Goal: Task Accomplishment & Management: Complete application form

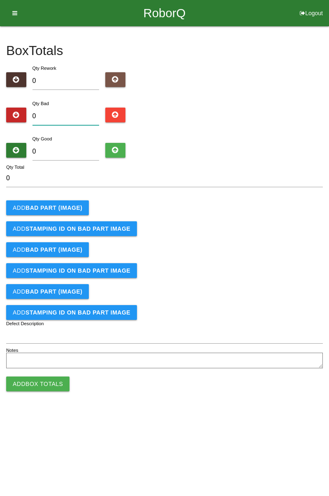
click at [78, 117] on input "0" at bounding box center [65, 117] width 67 height 18
type input "4"
click at [83, 149] on input "0" at bounding box center [65, 152] width 67 height 18
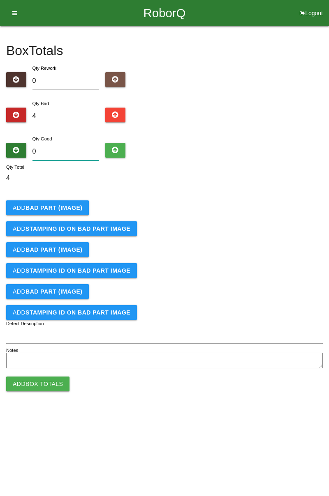
type input "8"
type input "12"
type input "80"
type input "84"
type input "80"
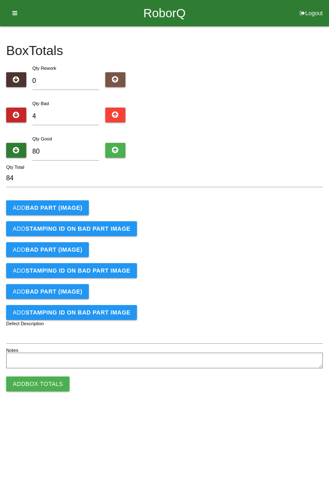
click at [69, 202] on button "Add BAD PART (IMAGE)" at bounding box center [47, 207] width 83 height 15
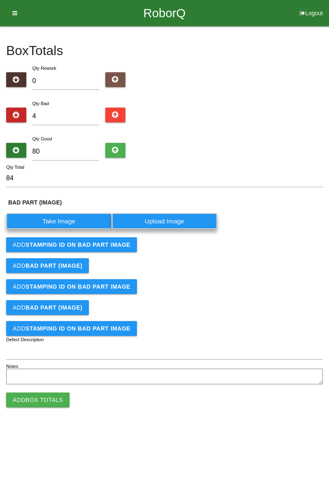
click at [67, 218] on label "Take Image" at bounding box center [59, 221] width 106 height 16
click at [0, 0] on \(IMAGE\) "Take Image" at bounding box center [0, 0] width 0 height 0
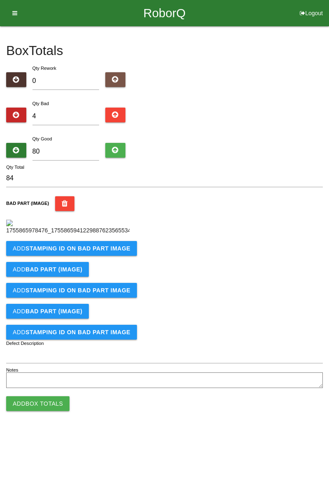
click at [93, 252] on b "STAMPING ID on BAD PART Image" at bounding box center [77, 248] width 105 height 7
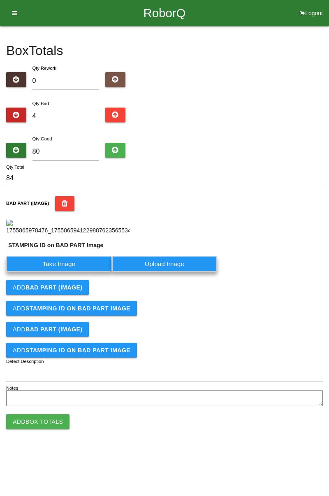
click at [60, 272] on label "Take Image" at bounding box center [59, 264] width 106 height 16
click at [0, 0] on PART "Take Image" at bounding box center [0, 0] width 0 height 0
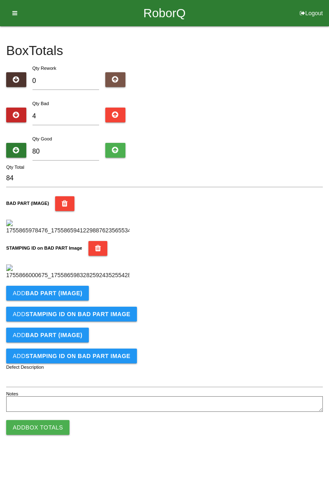
scroll to position [181, 0]
click at [73, 297] on b "BAD PART (IMAGE)" at bounding box center [53, 293] width 57 height 7
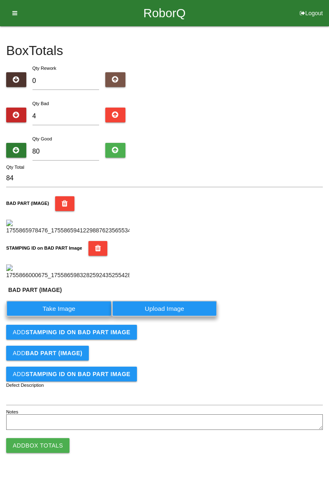
click at [60, 317] on label "Take Image" at bounding box center [59, 309] width 106 height 16
click at [0, 0] on \(IMAGE\) "Take Image" at bounding box center [0, 0] width 0 height 0
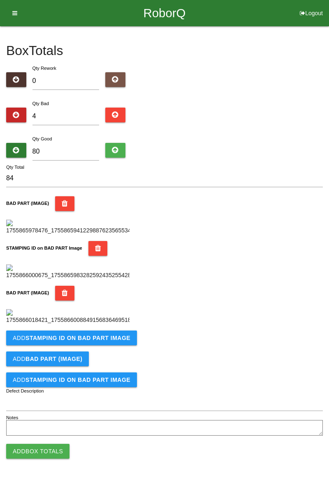
scroll to position [315, 0]
click at [94, 366] on form "84 Qty Total BAD PART (IMAGE) STAMPING ID on BAD PART Image BAD PART (IMAGE) Ad…" at bounding box center [164, 304] width 316 height 269
click at [105, 341] on b "STAMPING ID on BAD PART Image" at bounding box center [77, 338] width 105 height 7
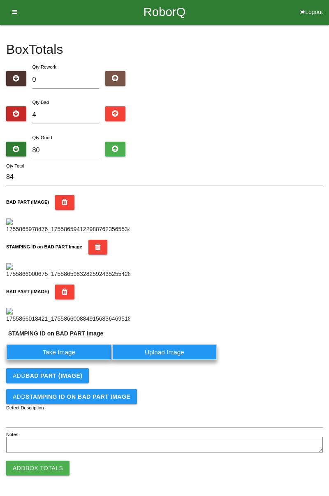
click at [62, 360] on label "Take Image" at bounding box center [59, 352] width 106 height 16
click at [0, 0] on PART "Take Image" at bounding box center [0, 0] width 0 height 0
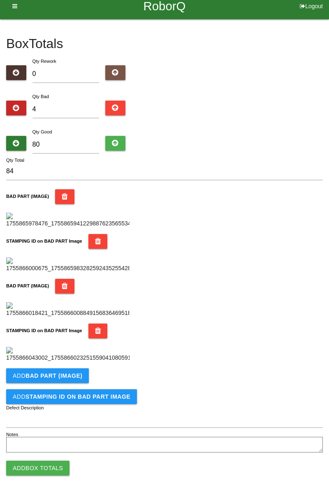
scroll to position [450, 0]
click at [71, 380] on button "Add BAD PART (IMAGE)" at bounding box center [47, 375] width 83 height 15
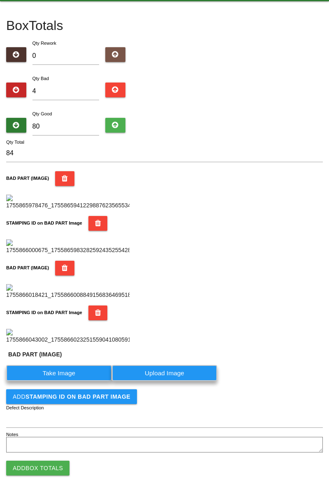
click at [71, 381] on label "Take Image" at bounding box center [59, 373] width 106 height 16
click at [0, 0] on \(IMAGE\) "Take Image" at bounding box center [0, 0] width 0 height 0
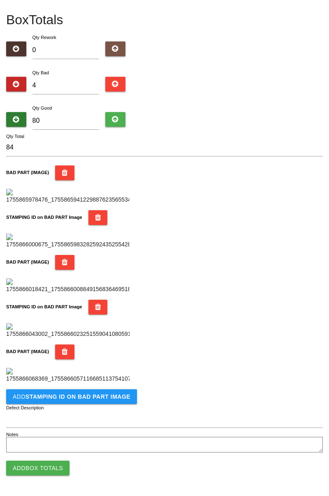
scroll to position [585, 0]
click at [111, 398] on b "STAMPING ID on BAD PART Image" at bounding box center [77, 396] width 105 height 7
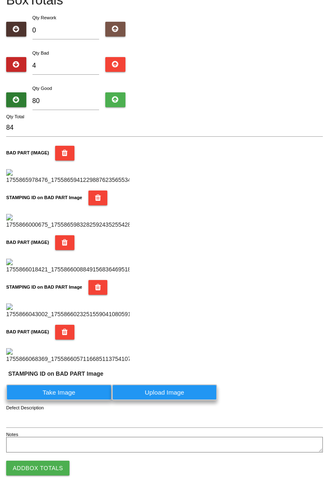
click at [73, 400] on label "Take Image" at bounding box center [59, 392] width 106 height 16
click at [0, 0] on PART "Take Image" at bounding box center [0, 0] width 0 height 0
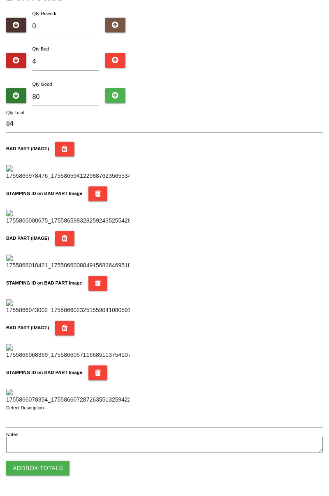
scroll to position [719, 0]
click at [58, 473] on button "Add Box Totals" at bounding box center [37, 468] width 63 height 15
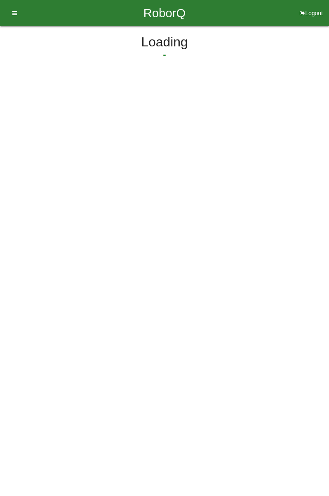
scroll to position [0, 0]
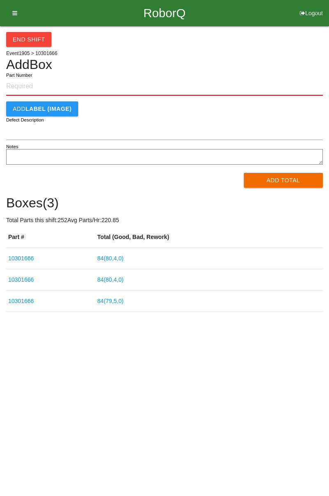
click at [38, 82] on input "Part Number" at bounding box center [164, 87] width 316 height 18
click at [30, 85] on input "Part Number" at bounding box center [164, 87] width 316 height 18
type input "10301666"
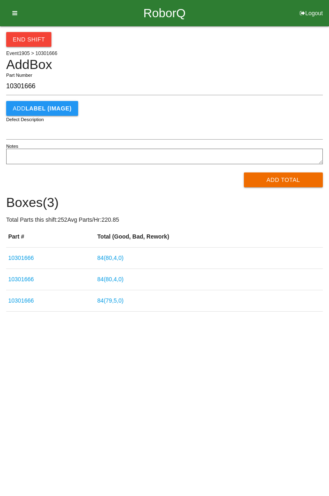
click at [297, 178] on button "Add Total" at bounding box center [283, 179] width 79 height 15
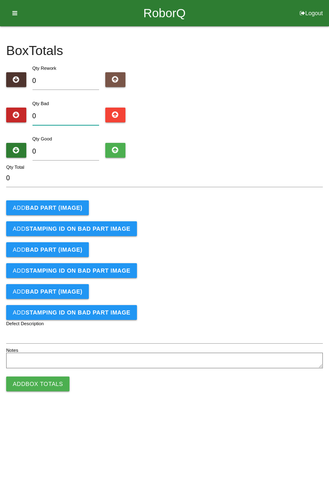
click at [70, 113] on input "0" at bounding box center [65, 117] width 67 height 18
type input "6"
click at [71, 149] on input "0" at bounding box center [65, 152] width 67 height 18
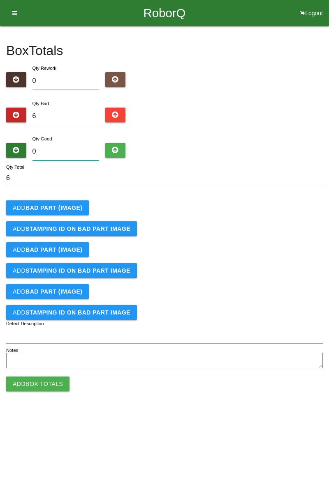
type input "7"
type input "13"
type input "79"
type input "85"
click at [77, 202] on button "Add BAD PART (IMAGE)" at bounding box center [47, 207] width 83 height 15
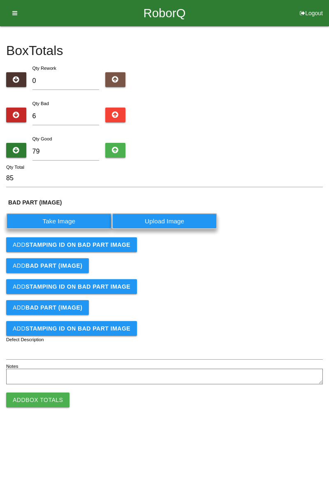
click at [36, 178] on input "85" at bounding box center [164, 179] width 316 height 18
click at [64, 151] on input "79" at bounding box center [65, 152] width 67 height 18
type input "7"
type input "13"
type input "78"
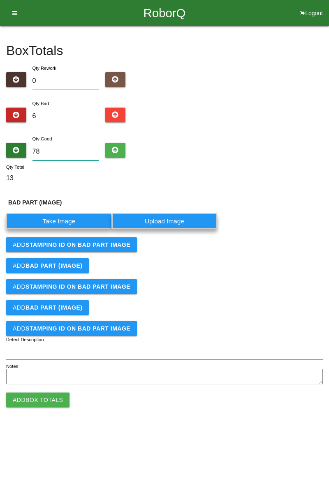
type input "84"
type input "78"
click at [70, 215] on label "Take Image" at bounding box center [59, 221] width 106 height 16
click at [0, 0] on \(IMAGE\) "Take Image" at bounding box center [0, 0] width 0 height 0
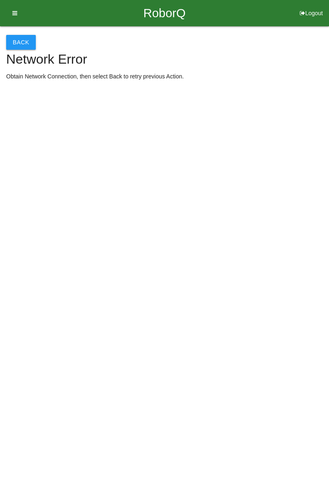
click at [26, 49] on button "Back" at bounding box center [21, 42] width 30 height 15
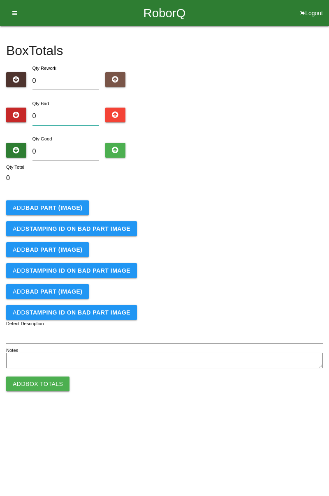
click at [67, 115] on input "0" at bounding box center [65, 117] width 67 height 18
type input "6"
click at [73, 150] on input "0" at bounding box center [65, 152] width 67 height 18
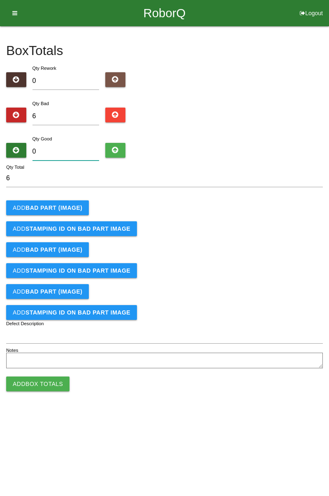
type input "7"
type input "13"
type input "78"
type input "84"
type input "78"
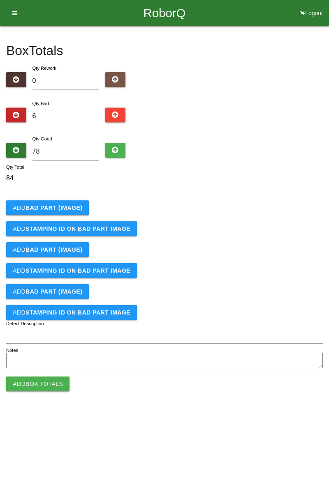
click at [71, 207] on b "BAD PART (IMAGE)" at bounding box center [53, 208] width 57 height 7
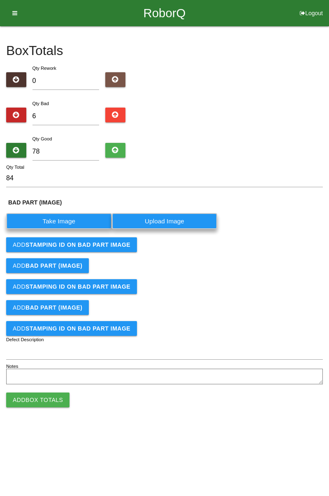
click at [65, 221] on label "Take Image" at bounding box center [59, 221] width 106 height 16
click at [0, 0] on \(IMAGE\) "Take Image" at bounding box center [0, 0] width 0 height 0
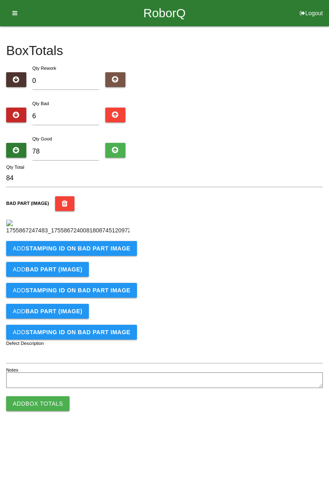
click at [97, 252] on b "STAMPING ID on BAD PART Image" at bounding box center [77, 248] width 105 height 7
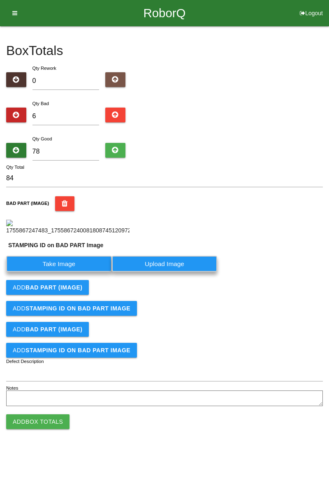
click at [57, 272] on label "Take Image" at bounding box center [59, 264] width 106 height 16
click at [0, 0] on PART "Take Image" at bounding box center [0, 0] width 0 height 0
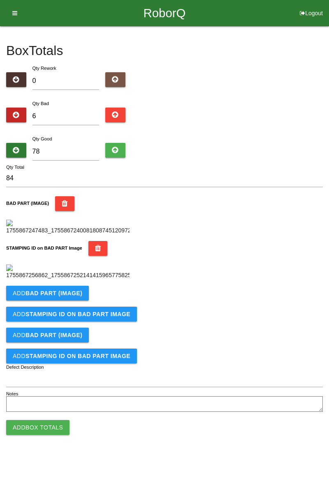
scroll to position [181, 0]
click at [83, 301] on button "Add BAD PART (IMAGE)" at bounding box center [47, 293] width 83 height 15
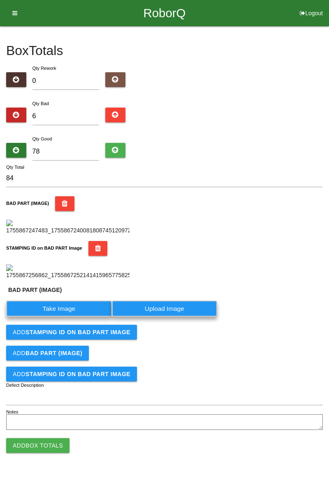
click at [69, 317] on label "Take Image" at bounding box center [59, 309] width 106 height 16
click at [0, 0] on \(IMAGE\) "Take Image" at bounding box center [0, 0] width 0 height 0
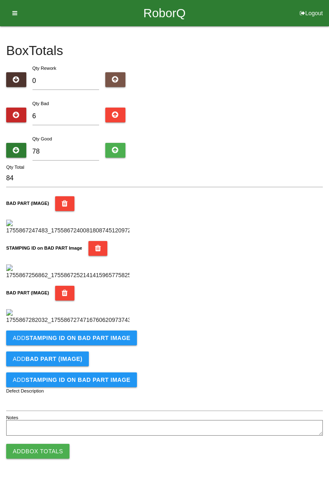
scroll to position [315, 0]
click at [112, 345] on button "Add STAMPING ID on BAD PART Image" at bounding box center [71, 338] width 131 height 15
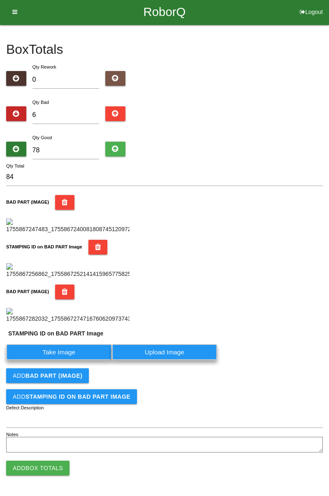
click at [77, 360] on label "Take Image" at bounding box center [59, 352] width 106 height 16
click at [0, 0] on PART "Take Image" at bounding box center [0, 0] width 0 height 0
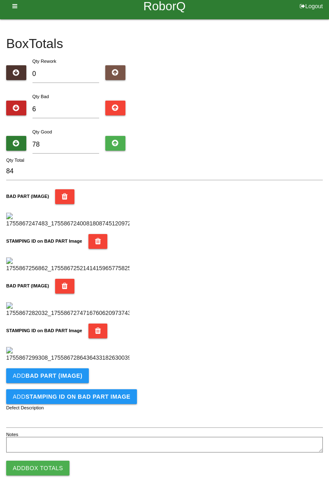
scroll to position [450, 0]
click at [63, 379] on b "BAD PART (IMAGE)" at bounding box center [53, 375] width 57 height 7
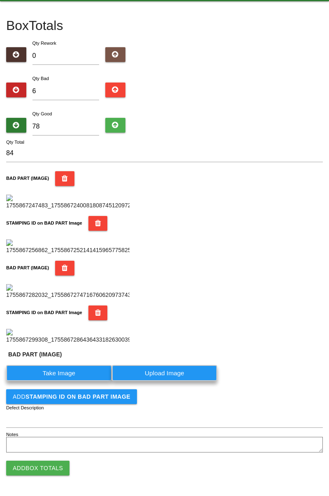
click at [64, 381] on label "Take Image" at bounding box center [59, 373] width 106 height 16
click at [0, 0] on \(IMAGE\) "Take Image" at bounding box center [0, 0] width 0 height 0
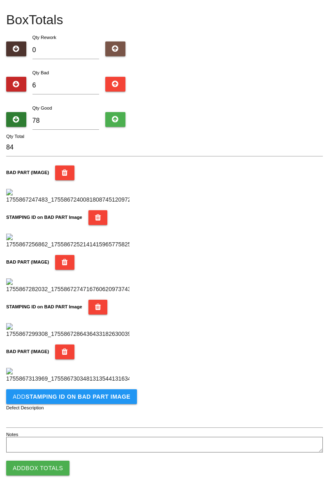
scroll to position [585, 0]
click at [106, 398] on b "STAMPING ID on BAD PART Image" at bounding box center [77, 396] width 105 height 7
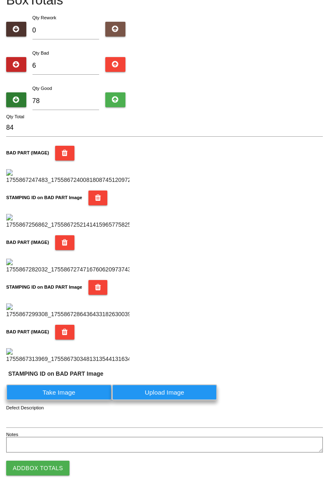
click at [72, 400] on label "Take Image" at bounding box center [59, 392] width 106 height 16
click at [0, 0] on PART "Take Image" at bounding box center [0, 0] width 0 height 0
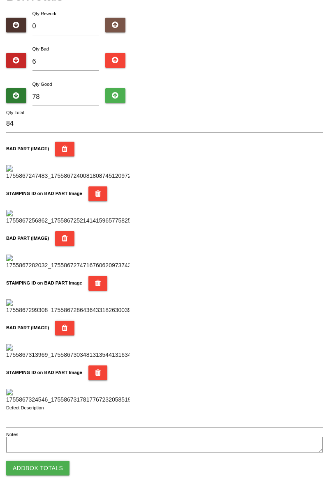
scroll to position [719, 0]
click at [52, 463] on button "Add Box Totals" at bounding box center [37, 468] width 63 height 15
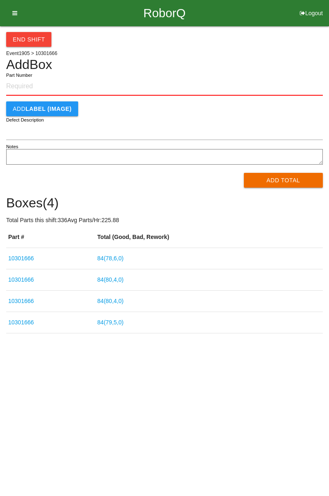
click at [48, 86] on input "Part Number" at bounding box center [164, 87] width 316 height 18
type input "10301666"
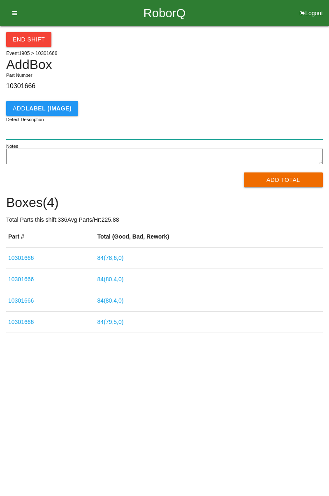
click at [21, 128] on input "Defect Description" at bounding box center [164, 131] width 316 height 18
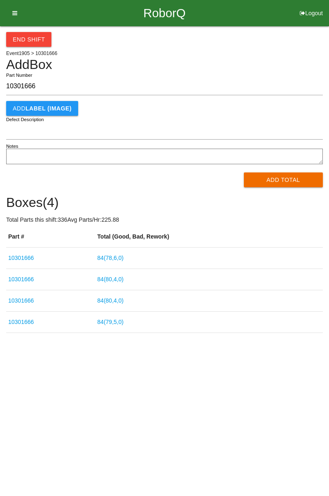
click at [278, 176] on button "Add Total" at bounding box center [283, 179] width 79 height 15
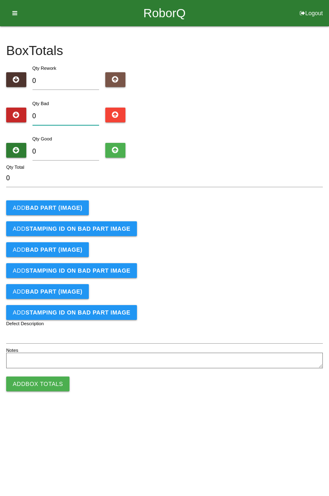
click at [73, 114] on input "0" at bounding box center [65, 117] width 67 height 18
type input "3"
click at [87, 149] on input "0" at bounding box center [65, 152] width 67 height 18
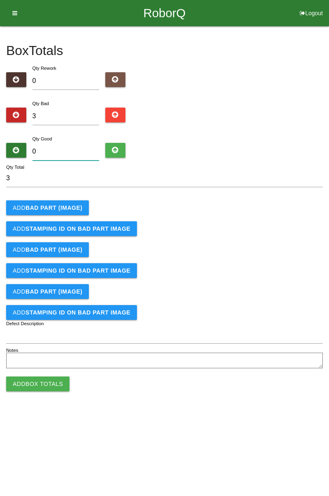
type input "8"
type input "11"
type input "81"
type input "84"
type input "81"
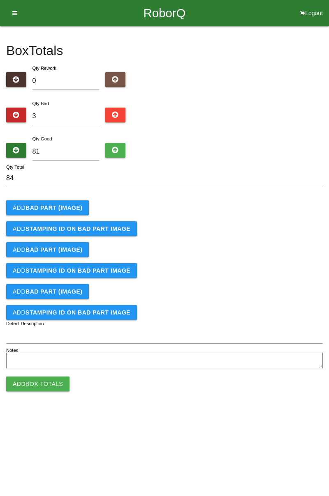
click at [67, 202] on button "Add BAD PART (IMAGE)" at bounding box center [47, 207] width 83 height 15
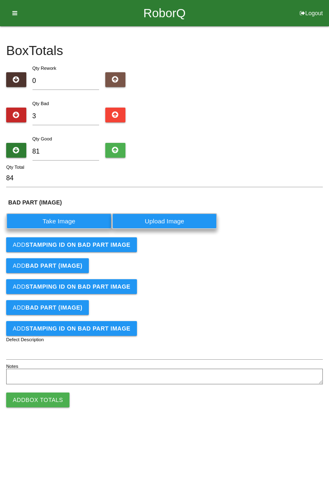
click at [61, 215] on label "Take Image" at bounding box center [59, 221] width 106 height 16
click at [0, 0] on \(IMAGE\) "Take Image" at bounding box center [0, 0] width 0 height 0
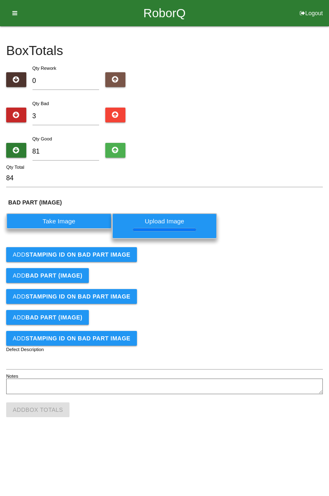
click at [99, 253] on b "STAMPING ID on BAD PART Image" at bounding box center [77, 254] width 105 height 7
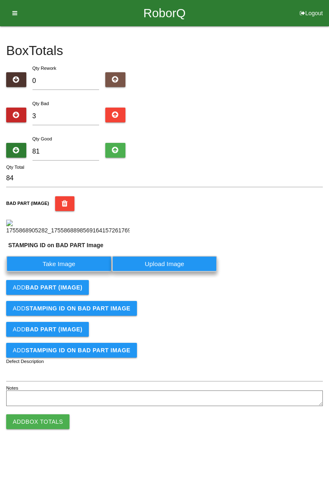
click at [73, 280] on button "Add BAD PART (IMAGE)" at bounding box center [47, 287] width 83 height 15
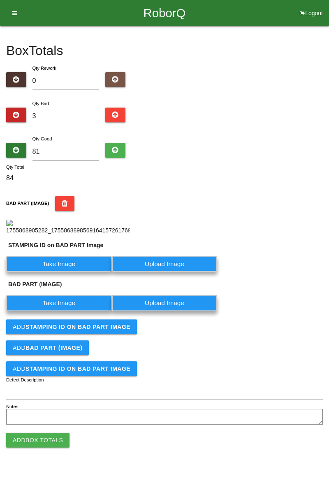
click at [69, 272] on label "Take Image" at bounding box center [59, 264] width 106 height 16
click at [0, 0] on PART "Take Image" at bounding box center [0, 0] width 0 height 0
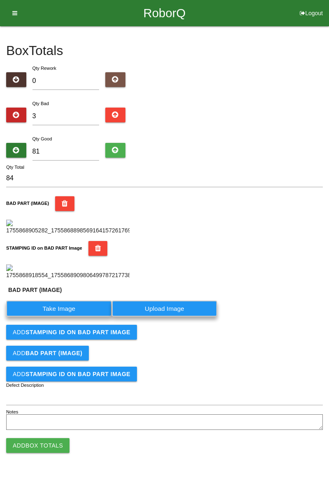
scroll to position [199, 0]
click at [83, 317] on label "Take Image" at bounding box center [59, 309] width 106 height 16
click at [0, 0] on \(IMAGE\) "Take Image" at bounding box center [0, 0] width 0 height 0
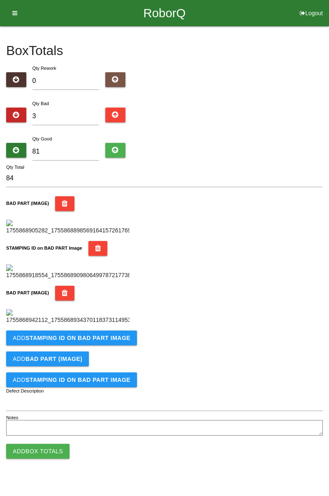
scroll to position [315, 0]
click at [95, 345] on button "Add STAMPING ID on BAD PART Image" at bounding box center [71, 338] width 131 height 15
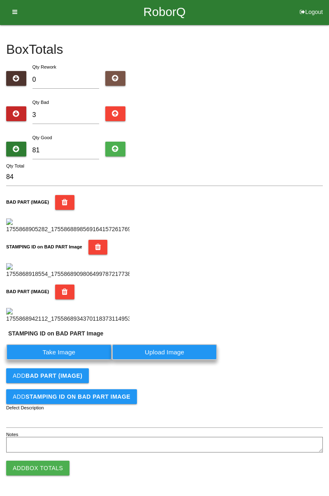
click at [52, 360] on label "Take Image" at bounding box center [59, 352] width 106 height 16
click at [0, 0] on PART "Take Image" at bounding box center [0, 0] width 0 height 0
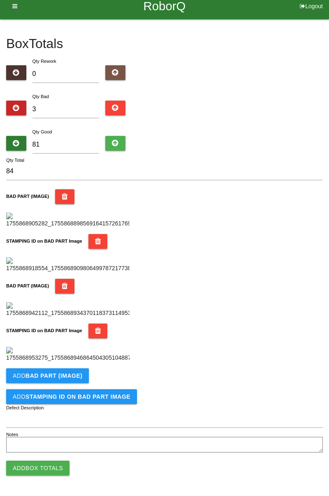
scroll to position [450, 0]
click at [71, 373] on b "BAD PART (IMAGE)" at bounding box center [53, 375] width 57 height 7
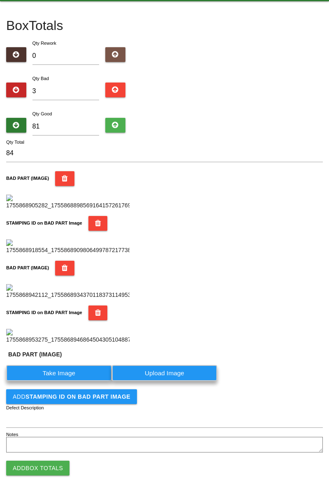
click at [61, 381] on label "Take Image" at bounding box center [59, 373] width 106 height 16
click at [0, 0] on \(IMAGE\) "Take Image" at bounding box center [0, 0] width 0 height 0
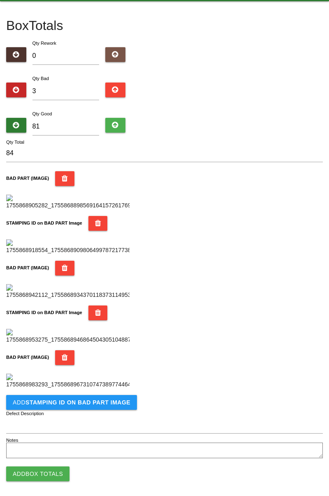
scroll to position [585, 0]
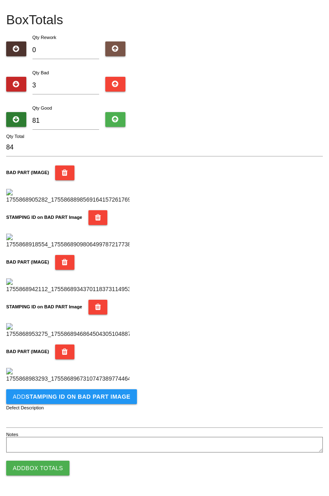
click at [107, 400] on button "Add STAMPING ID on BAD PART Image" at bounding box center [71, 396] width 131 height 15
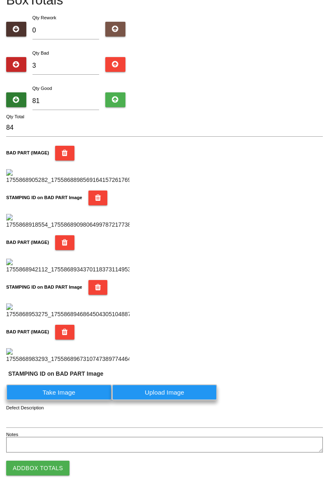
click at [75, 400] on label "Take Image" at bounding box center [59, 392] width 106 height 16
click at [0, 0] on PART "Take Image" at bounding box center [0, 0] width 0 height 0
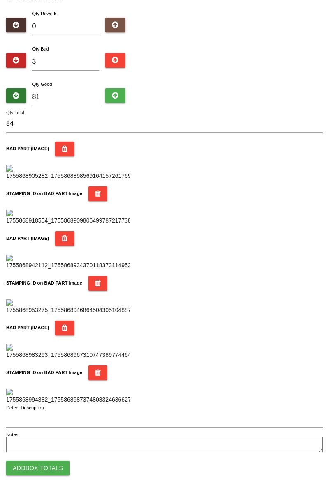
scroll to position [719, 0]
click at [51, 467] on button "Add Box Totals" at bounding box center [37, 468] width 63 height 15
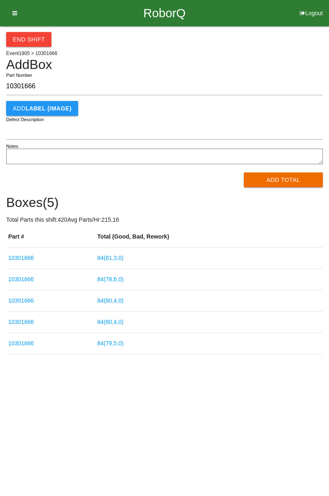
type input "10301666"
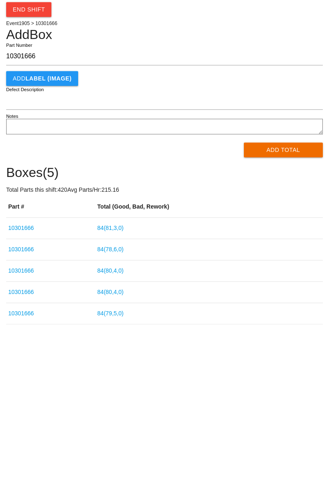
click at [280, 174] on button "Add Total" at bounding box center [283, 179] width 79 height 15
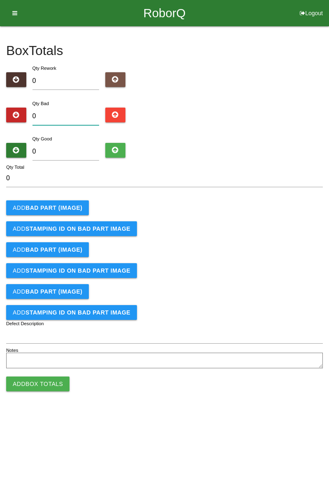
click at [78, 114] on input "0" at bounding box center [65, 117] width 67 height 18
type input "4"
click at [75, 149] on input "0" at bounding box center [65, 152] width 67 height 18
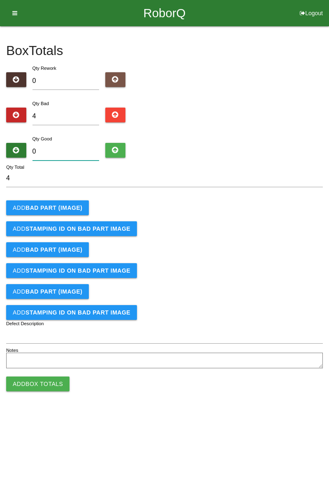
type input "8"
type input "12"
type input "80"
type input "84"
type input "80"
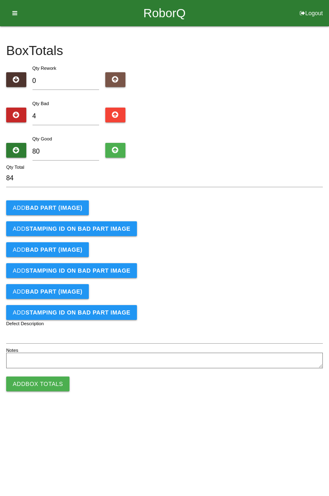
click at [61, 209] on b "BAD PART (IMAGE)" at bounding box center [53, 208] width 57 height 7
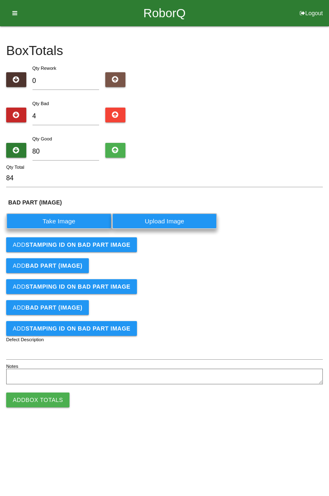
click at [70, 220] on label "Take Image" at bounding box center [59, 221] width 106 height 16
click at [0, 0] on \(IMAGE\) "Take Image" at bounding box center [0, 0] width 0 height 0
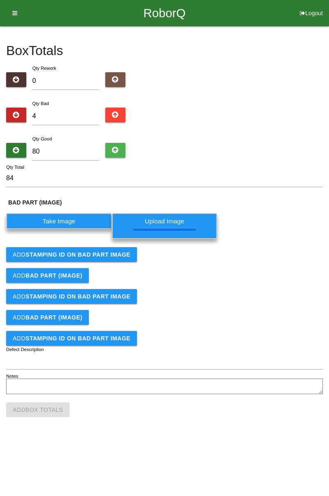
click at [104, 258] on button "Add STAMPING ID on BAD PART Image" at bounding box center [71, 254] width 131 height 15
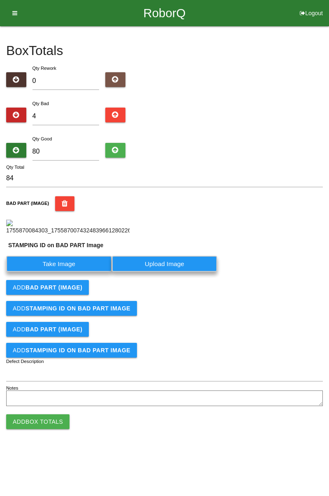
click at [69, 272] on label "Take Image" at bounding box center [59, 264] width 106 height 16
click at [0, 0] on PART "Take Image" at bounding box center [0, 0] width 0 height 0
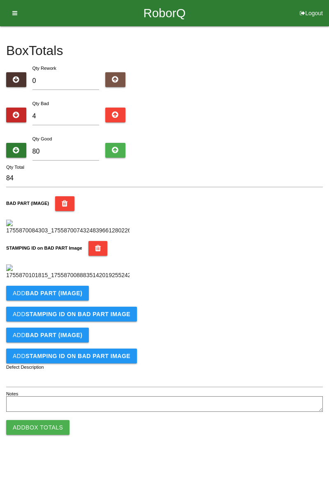
scroll to position [181, 0]
click at [85, 301] on button "Add BAD PART (IMAGE)" at bounding box center [47, 293] width 83 height 15
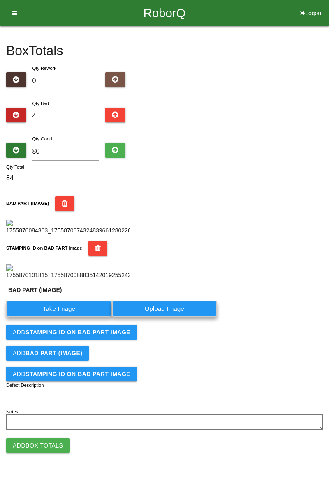
click at [67, 317] on label "Take Image" at bounding box center [59, 309] width 106 height 16
click at [0, 0] on \(IMAGE\) "Take Image" at bounding box center [0, 0] width 0 height 0
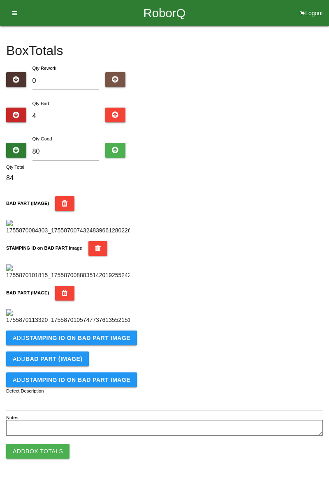
scroll to position [315, 0]
click at [97, 341] on b "STAMPING ID on BAD PART Image" at bounding box center [77, 338] width 105 height 7
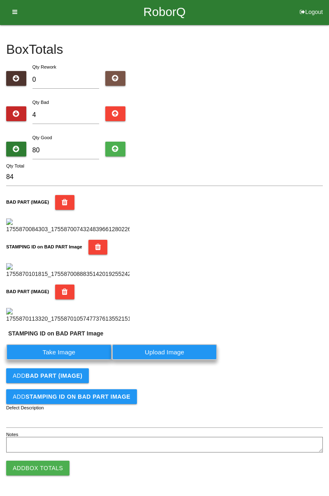
click at [73, 360] on label "Take Image" at bounding box center [59, 352] width 106 height 16
click at [0, 0] on PART "Take Image" at bounding box center [0, 0] width 0 height 0
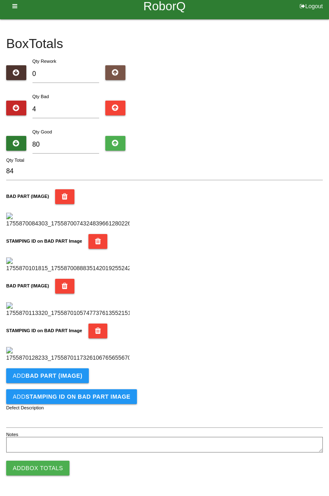
scroll to position [450, 0]
click at [73, 376] on b "BAD PART (IMAGE)" at bounding box center [53, 375] width 57 height 7
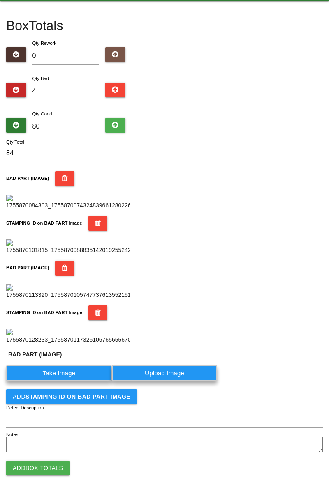
click at [71, 381] on label "Take Image" at bounding box center [59, 373] width 106 height 16
click at [0, 0] on \(IMAGE\) "Take Image" at bounding box center [0, 0] width 0 height 0
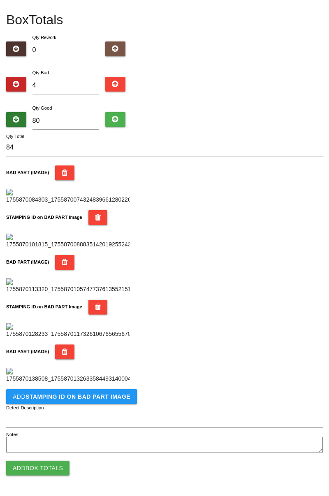
scroll to position [585, 0]
click at [95, 398] on b "STAMPING ID on BAD PART Image" at bounding box center [77, 396] width 105 height 7
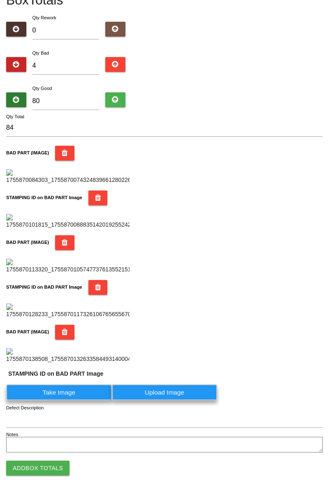
click at [80, 400] on label "Take Image" at bounding box center [59, 392] width 106 height 16
click at [0, 0] on PART "Take Image" at bounding box center [0, 0] width 0 height 0
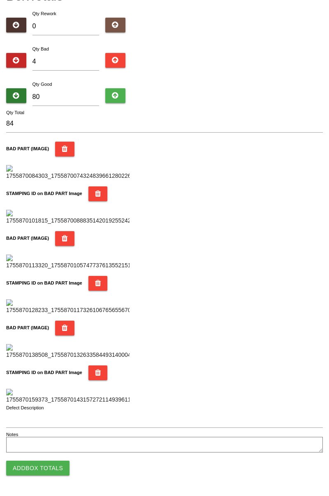
click at [76, 404] on div "STAMPING ID on BAD PART Image" at bounding box center [164, 384] width 316 height 39
click at [53, 470] on button "Add Box Totals" at bounding box center [37, 468] width 63 height 15
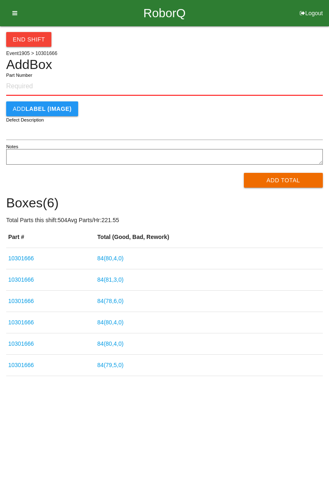
click at [56, 84] on input "Part Number" at bounding box center [164, 87] width 316 height 18
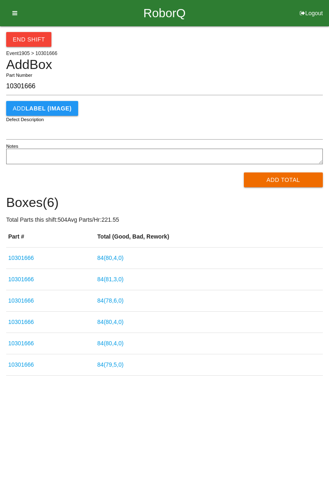
type input "10301666"
click at [288, 173] on button "Add Total" at bounding box center [283, 179] width 79 height 15
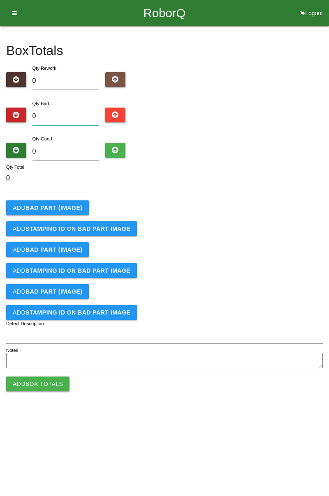
click at [67, 113] on input "0" at bounding box center [65, 117] width 67 height 18
type input "1"
click at [79, 151] on input "0" at bounding box center [65, 152] width 67 height 18
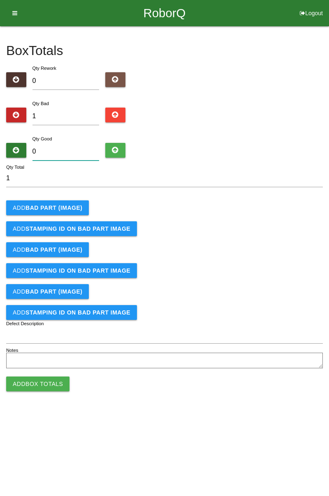
type input "8"
type input "9"
type input "83"
type input "84"
type input "83"
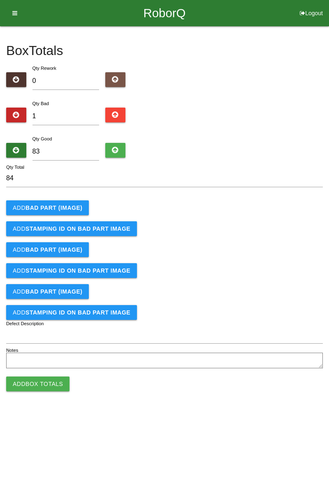
click at [48, 205] on b "BAD PART (IMAGE)" at bounding box center [53, 208] width 57 height 7
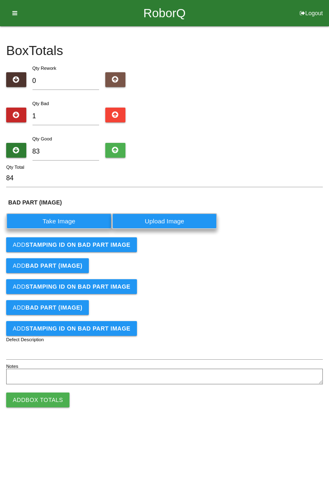
click at [78, 218] on label "Take Image" at bounding box center [59, 221] width 106 height 16
click at [0, 0] on \(IMAGE\) "Take Image" at bounding box center [0, 0] width 0 height 0
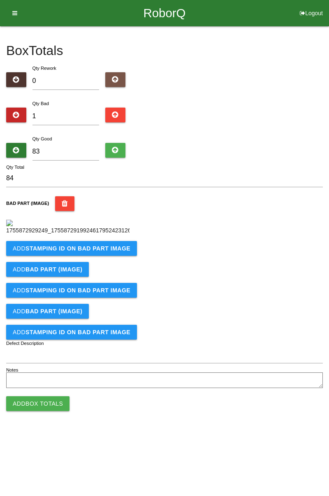
click at [75, 252] on b "STAMPING ID on BAD PART Image" at bounding box center [77, 248] width 105 height 7
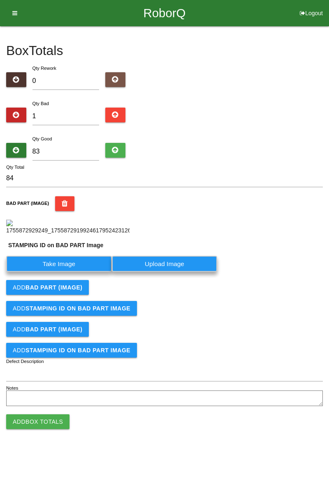
click at [63, 272] on label "Take Image" at bounding box center [59, 264] width 106 height 16
click at [0, 0] on PART "Take Image" at bounding box center [0, 0] width 0 height 0
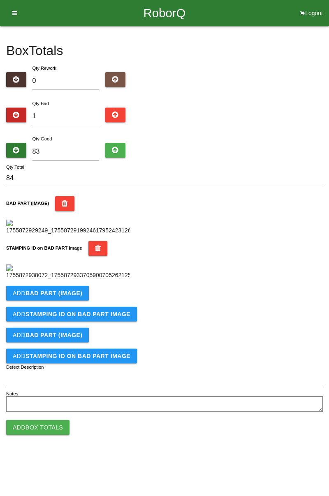
scroll to position [181, 0]
click at [54, 435] on button "Add Box Totals" at bounding box center [37, 427] width 63 height 15
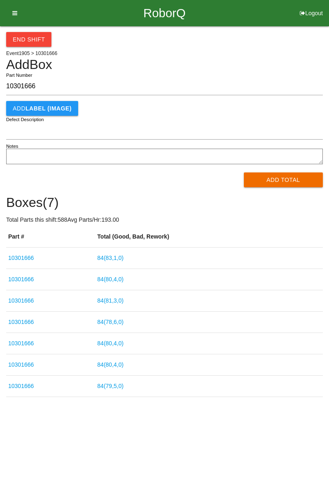
type input "10301666"
click at [277, 186] on button "Add Total" at bounding box center [283, 179] width 79 height 15
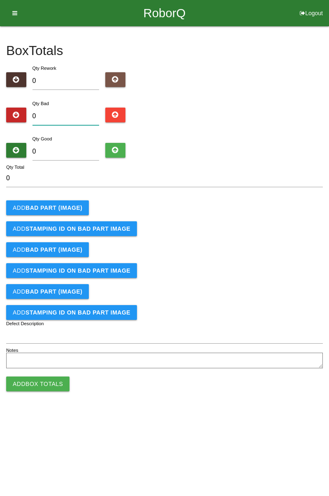
click at [76, 113] on input "0" at bounding box center [65, 117] width 67 height 18
type input "5"
click at [75, 148] on input "0" at bounding box center [65, 152] width 67 height 18
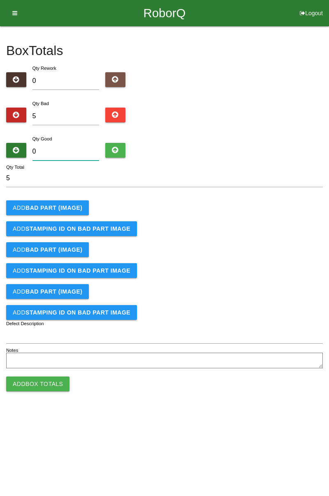
type input "7"
type input "12"
type input "79"
type input "84"
type input "79"
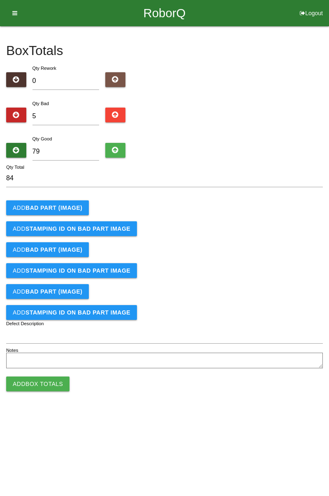
click at [69, 202] on button "Add BAD PART (IMAGE)" at bounding box center [47, 207] width 83 height 15
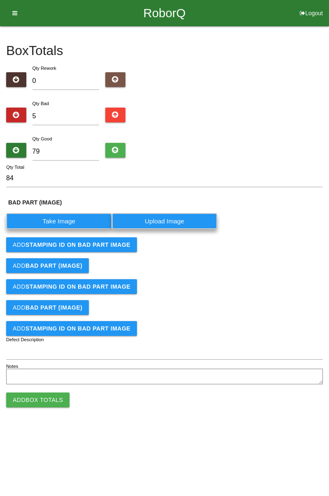
click at [69, 218] on label "Take Image" at bounding box center [59, 221] width 106 height 16
click at [0, 0] on \(IMAGE\) "Take Image" at bounding box center [0, 0] width 0 height 0
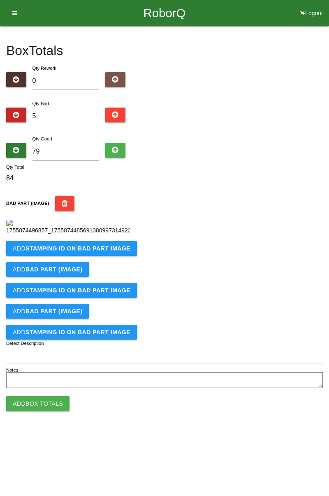
click at [103, 235] on img at bounding box center [67, 227] width 123 height 15
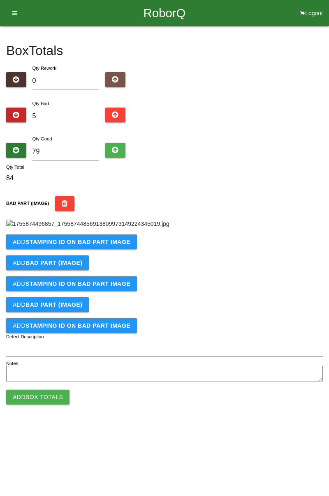
scroll to position [239, 0]
click at [113, 245] on b "STAMPING ID on BAD PART Image" at bounding box center [77, 242] width 105 height 7
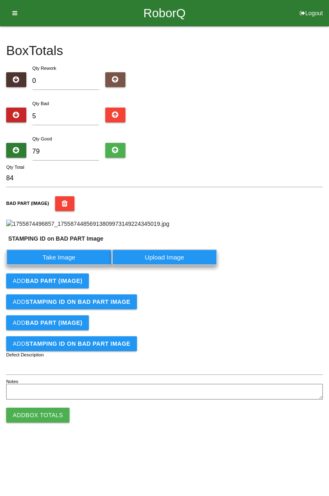
click at [67, 265] on label "Take Image" at bounding box center [59, 257] width 106 height 16
click at [0, 0] on PART "Take Image" at bounding box center [0, 0] width 0 height 0
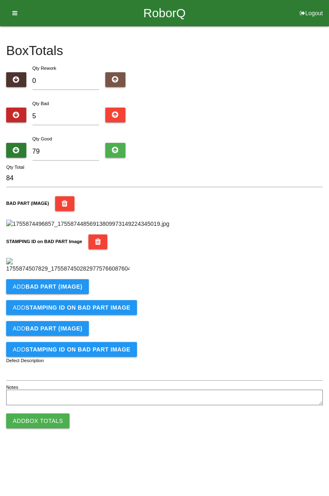
scroll to position [374, 0]
click at [75, 290] on b "BAD PART (IMAGE)" at bounding box center [53, 286] width 57 height 7
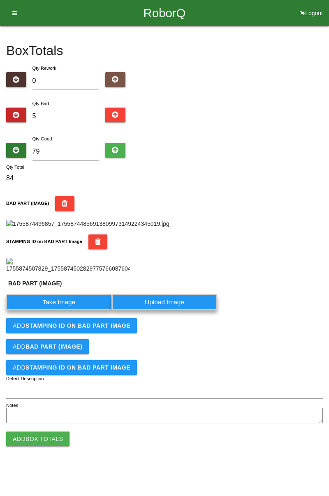
click at [71, 310] on label "Take Image" at bounding box center [59, 302] width 106 height 16
click at [0, 0] on \(IMAGE\) "Take Image" at bounding box center [0, 0] width 0 height 0
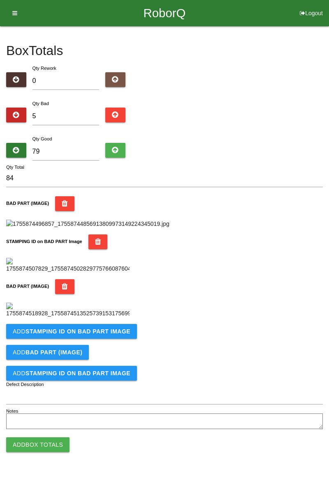
click at [124, 360] on div "Add BAD PART (IMAGE)" at bounding box center [164, 352] width 316 height 15
click at [113, 335] on b "STAMPING ID on BAD PART Image" at bounding box center [77, 331] width 105 height 7
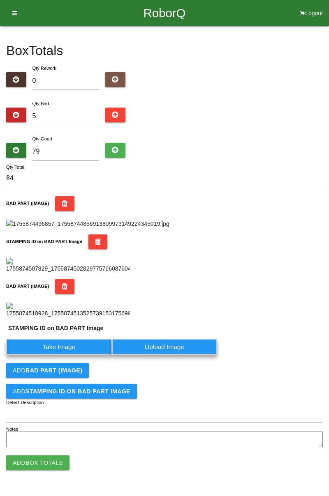
click at [79, 355] on label "Take Image" at bounding box center [59, 347] width 106 height 16
click at [0, 0] on PART "Take Image" at bounding box center [0, 0] width 0 height 0
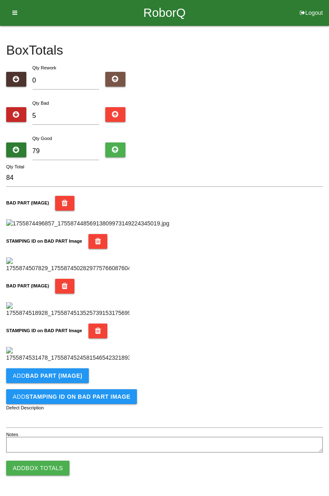
scroll to position [643, 0]
click at [72, 379] on b "BAD PART (IMAGE)" at bounding box center [53, 375] width 57 height 7
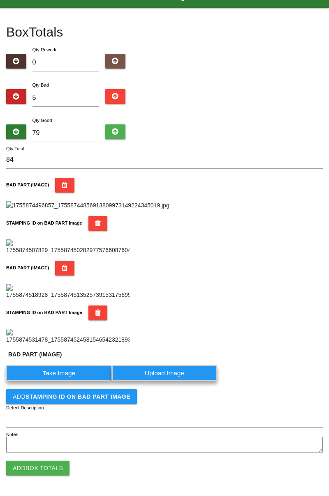
click at [64, 381] on label "Take Image" at bounding box center [59, 373] width 106 height 16
click at [0, 0] on \(IMAGE\) "Take Image" at bounding box center [0, 0] width 0 height 0
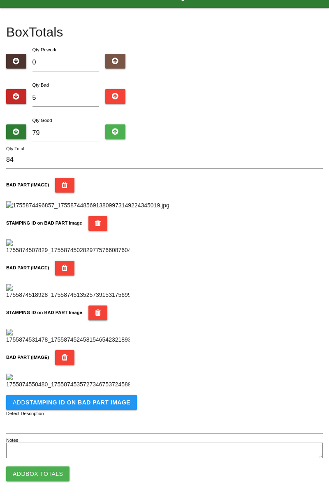
scroll to position [778, 0]
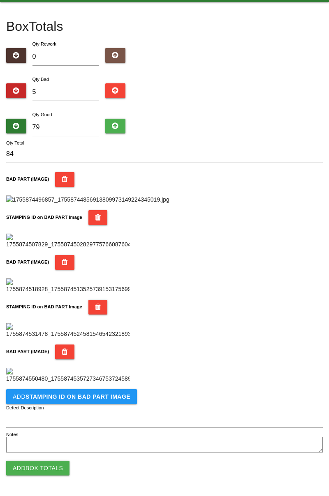
click at [103, 402] on button "Add STAMPING ID on BAD PART Image" at bounding box center [71, 396] width 131 height 15
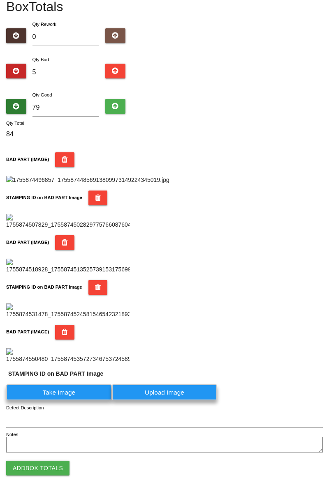
click at [76, 400] on label "Take Image" at bounding box center [59, 392] width 106 height 16
click at [0, 0] on PART "Take Image" at bounding box center [0, 0] width 0 height 0
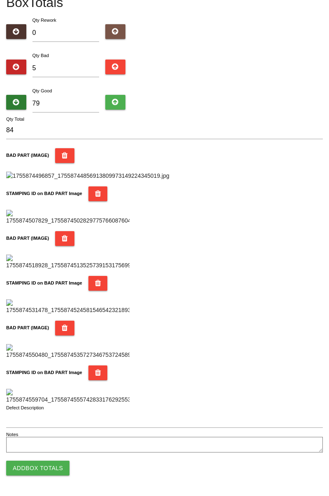
scroll to position [913, 0]
click at [54, 470] on button "Add Box Totals" at bounding box center [37, 468] width 63 height 15
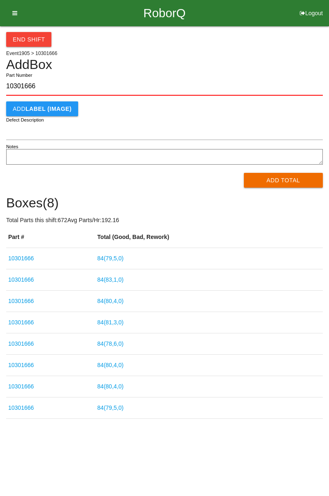
type input "10301666"
